Goal: Task Accomplishment & Management: Manage account settings

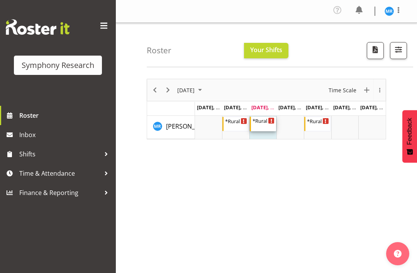
click at [269, 122] on div "Timeline Week of August 27, 2025" at bounding box center [272, 121] width 6 height 6
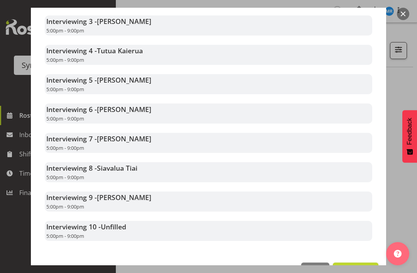
scroll to position [286, 0]
click at [318, 267] on span "Close" at bounding box center [316, 272] width 18 height 10
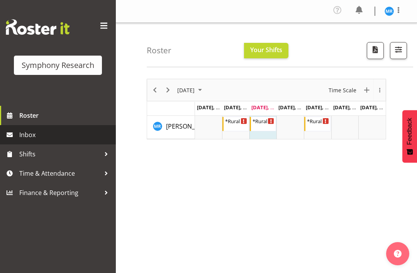
click at [30, 136] on span "Inbox" at bounding box center [65, 135] width 93 height 12
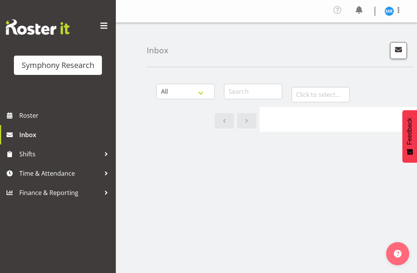
click at [354, 117] on div at bounding box center [339, 119] width 158 height 25
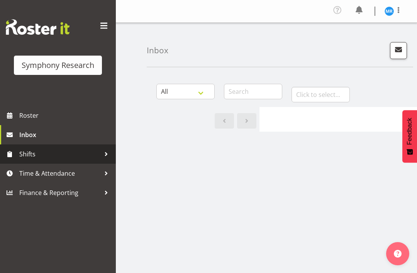
click at [32, 158] on span "Shifts" at bounding box center [59, 154] width 81 height 12
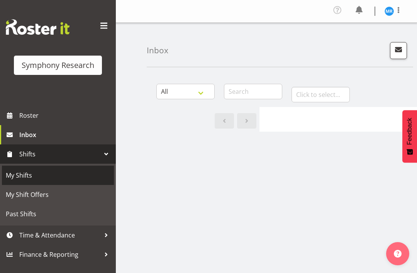
click at [27, 178] on span "My Shifts" at bounding box center [58, 176] width 104 height 12
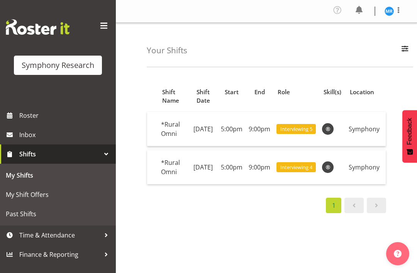
click at [399, 10] on span at bounding box center [398, 9] width 9 height 9
click at [369, 41] on link "Log Out" at bounding box center [366, 43] width 74 height 14
